Goal: Go to known website: Access a specific website the user already knows

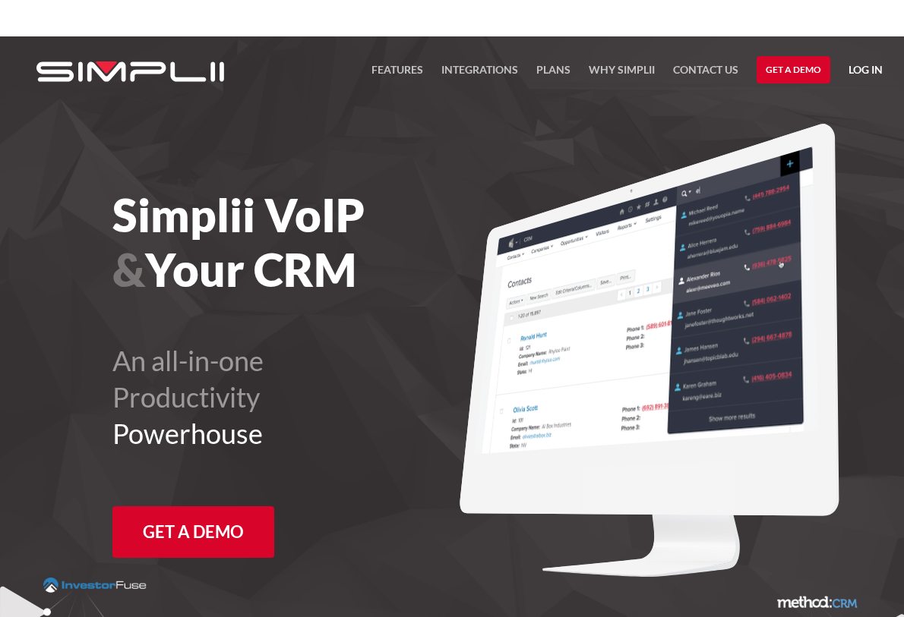
click at [859, 33] on iframe at bounding box center [452, 18] width 904 height 36
click at [861, 65] on link "Log in" at bounding box center [865, 72] width 34 height 23
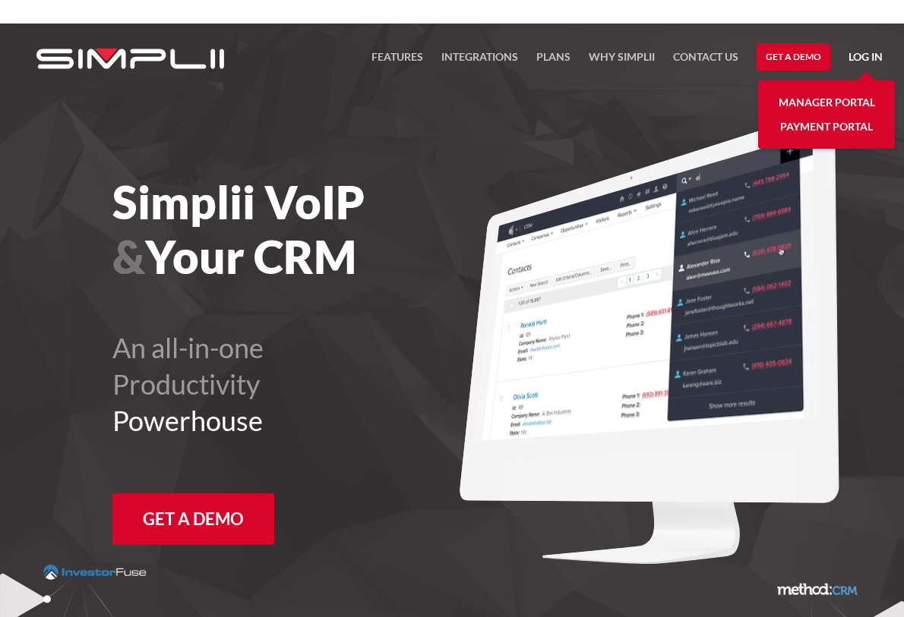
scroll to position [36, 0]
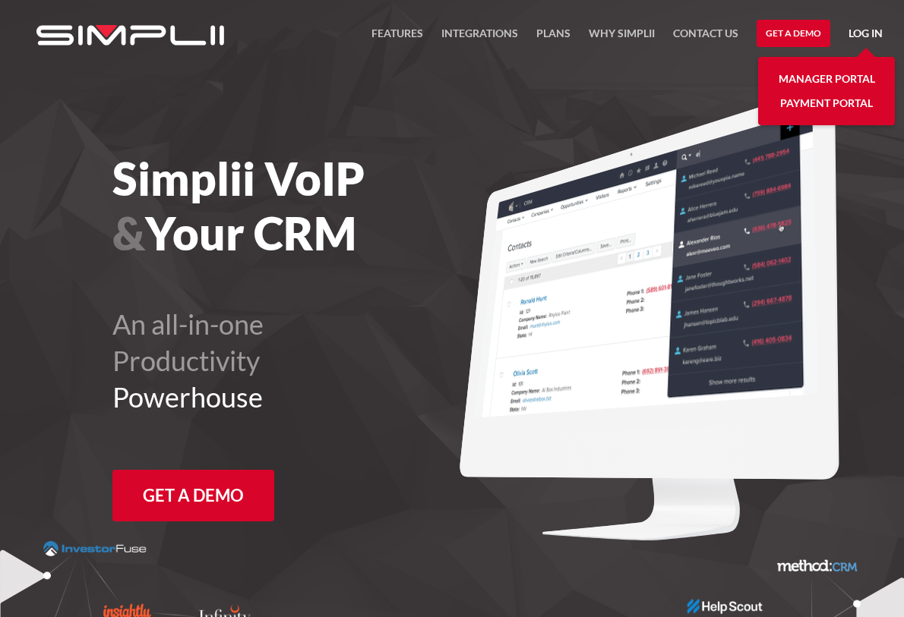
click at [833, 82] on link "Manager Portal" at bounding box center [826, 79] width 96 height 24
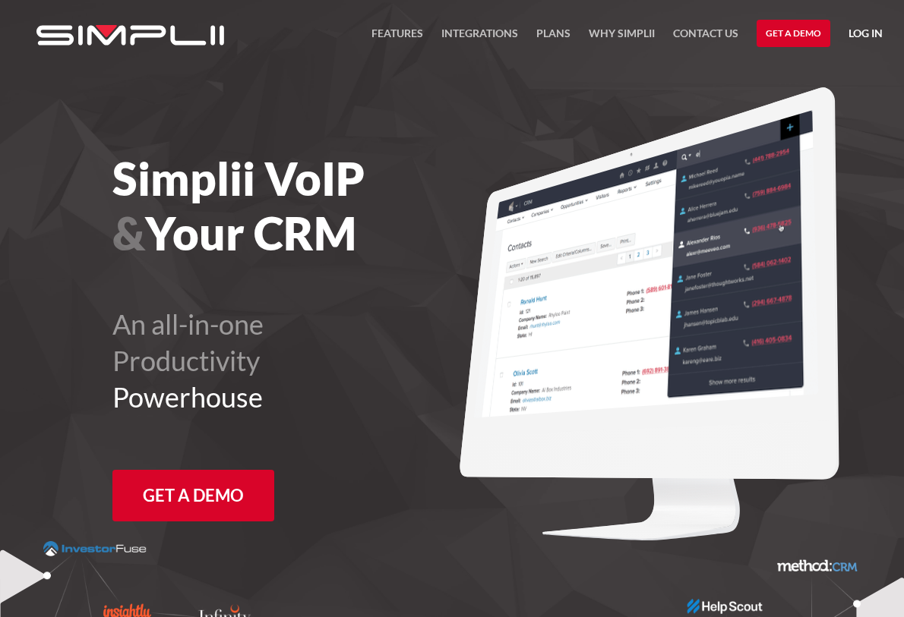
click at [854, 31] on link "Log in" at bounding box center [865, 35] width 34 height 23
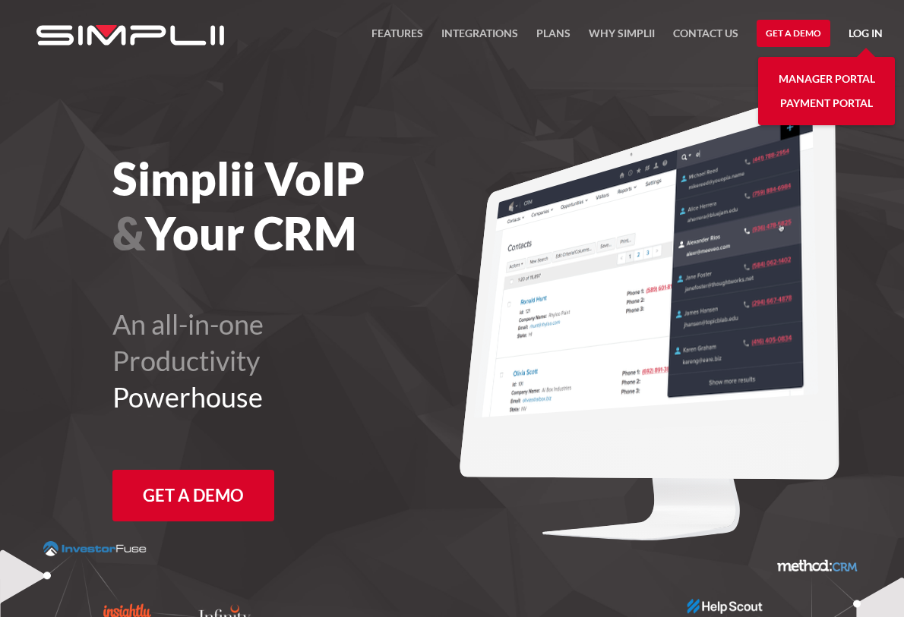
click at [838, 77] on link "Manager Portal" at bounding box center [826, 79] width 96 height 24
